Goal: Find specific page/section: Find specific page/section

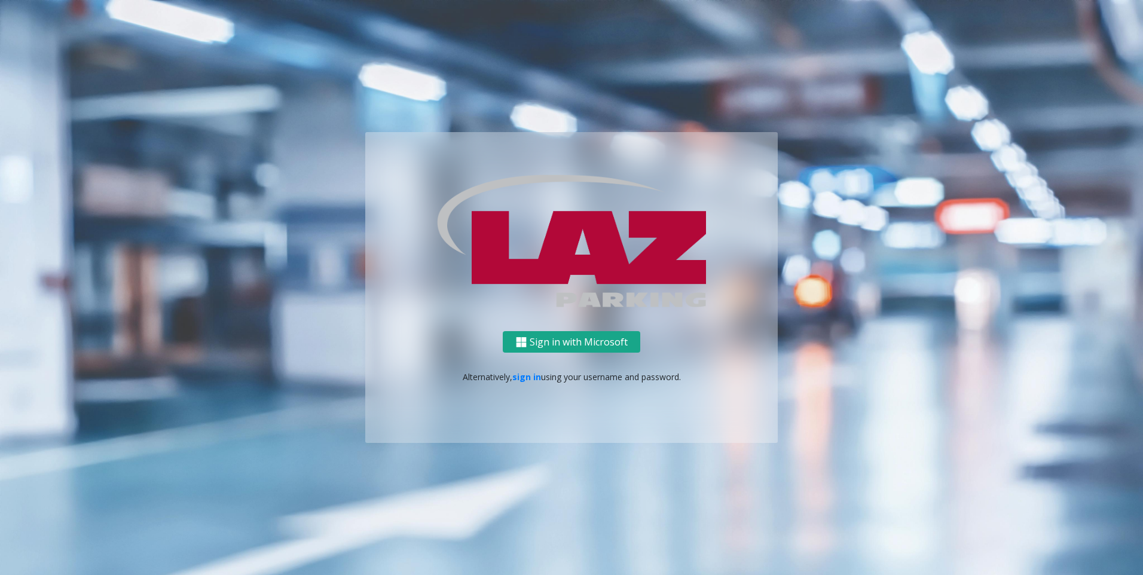
click at [579, 335] on button "Sign in with Microsoft" at bounding box center [572, 342] width 138 height 22
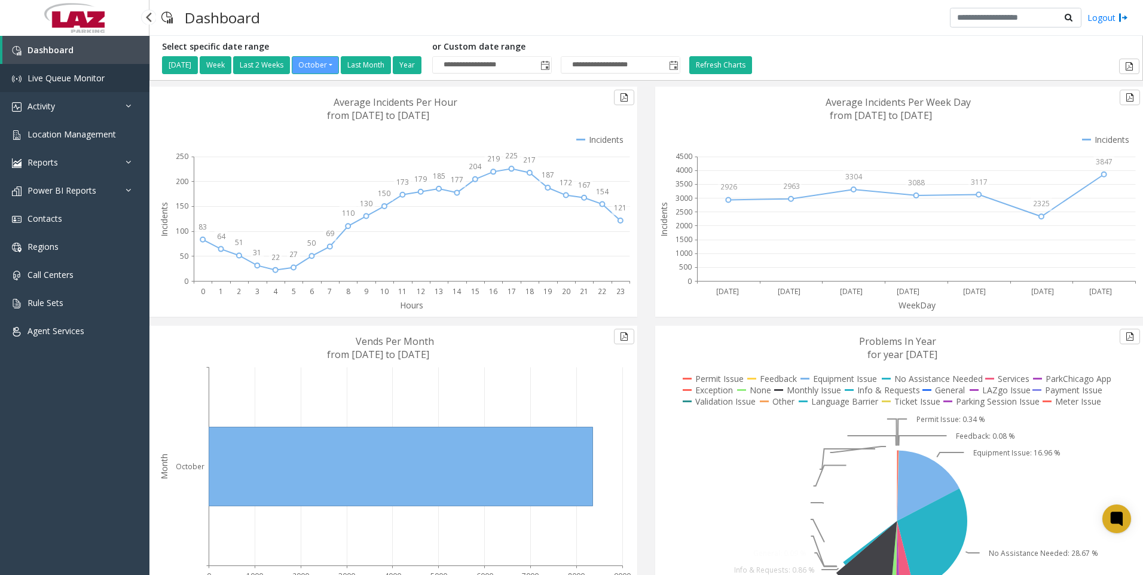
click at [74, 69] on link "Live Queue Monitor" at bounding box center [74, 78] width 149 height 28
